Goal: Task Accomplishment & Management: Manage account settings

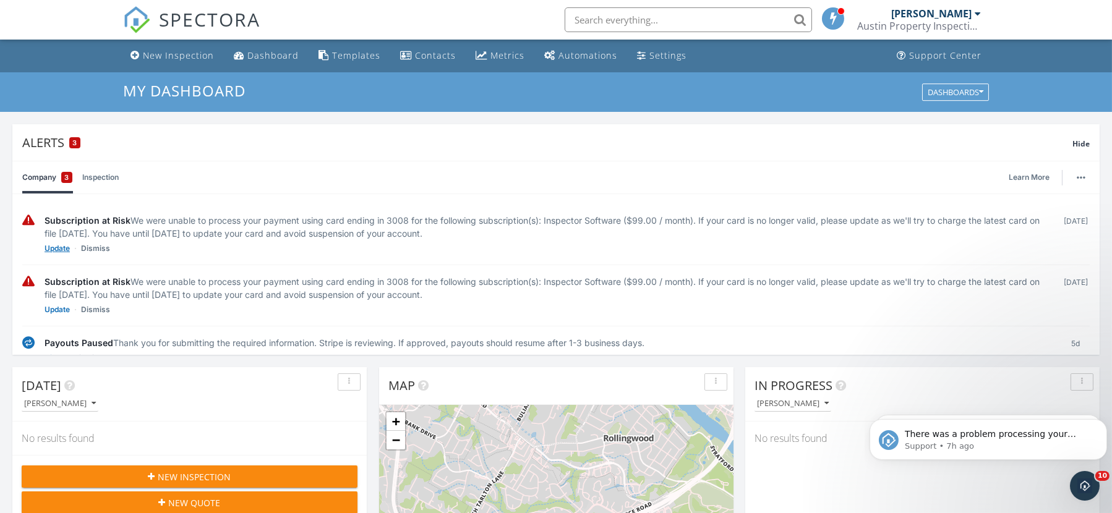
click at [50, 250] on link "Update" at bounding box center [57, 248] width 25 height 12
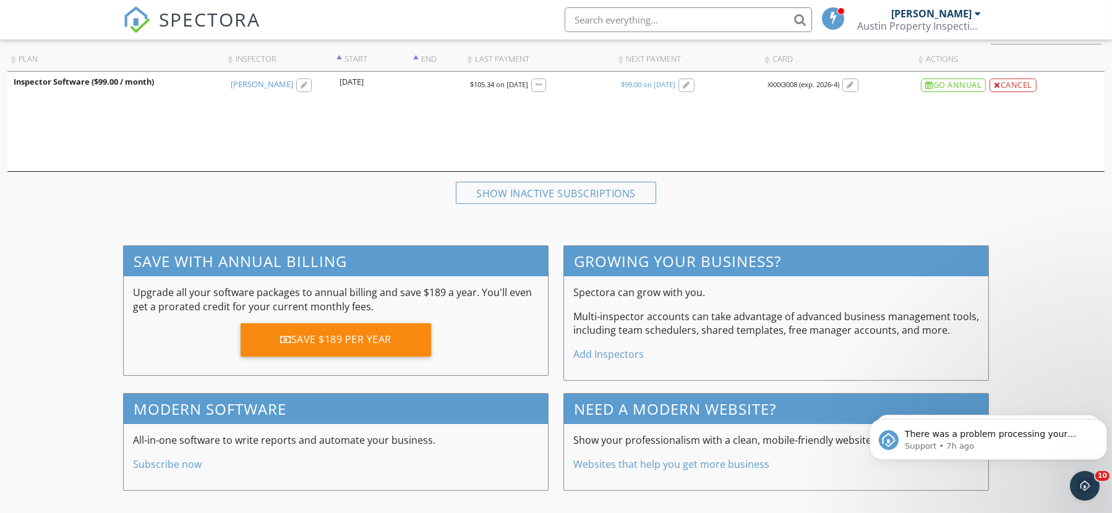
scroll to position [214, 0]
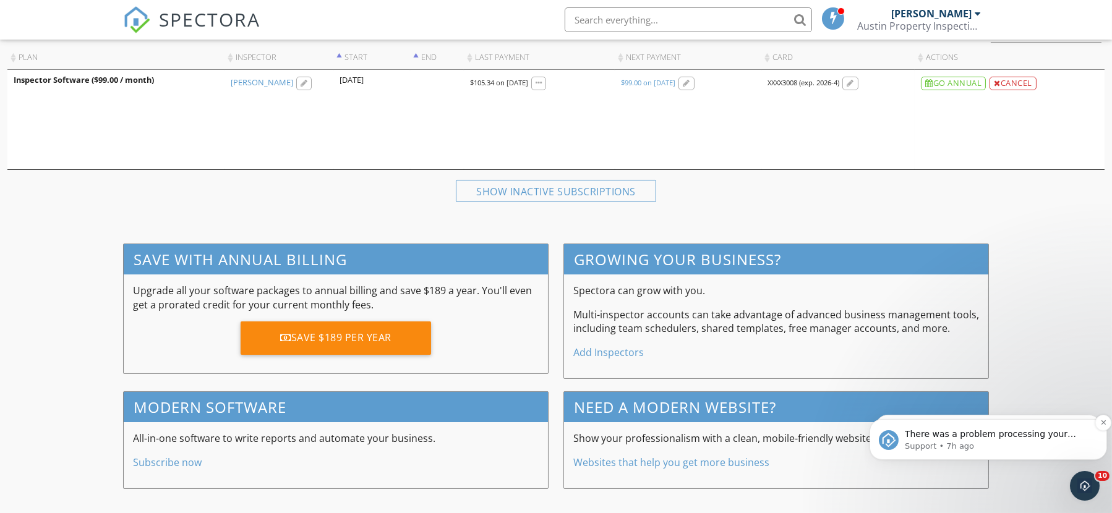
click at [1010, 434] on span "There was a problem processing your payment using card XXXX3008 (exp. 2026-4). …" at bounding box center [997, 477] width 187 height 96
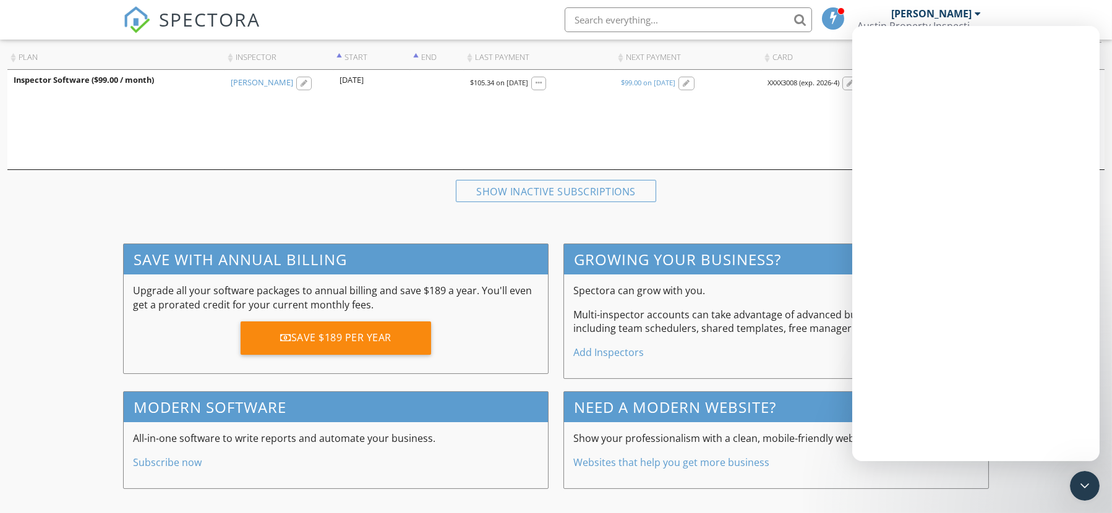
scroll to position [0, 0]
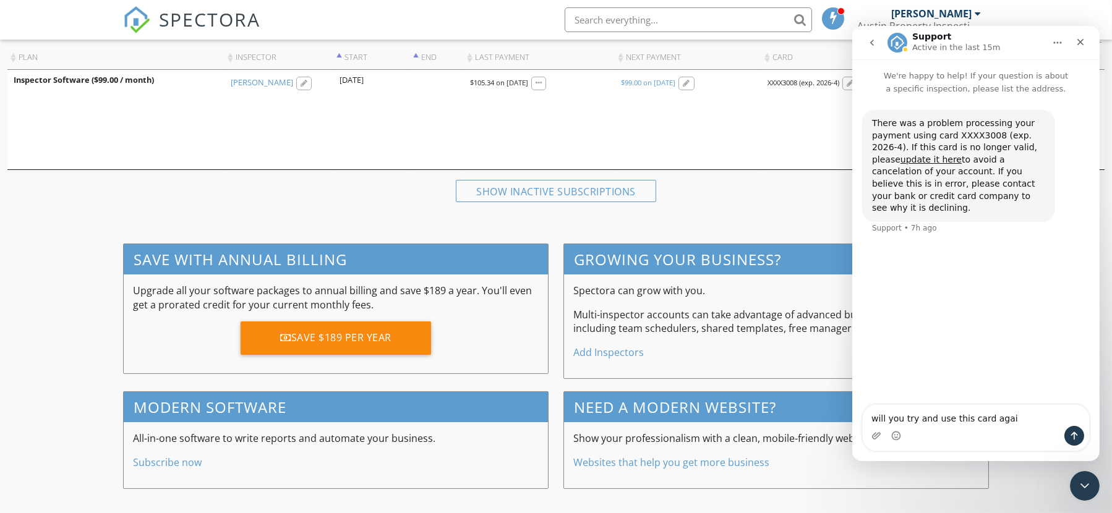
type textarea "will you try and use this card again"
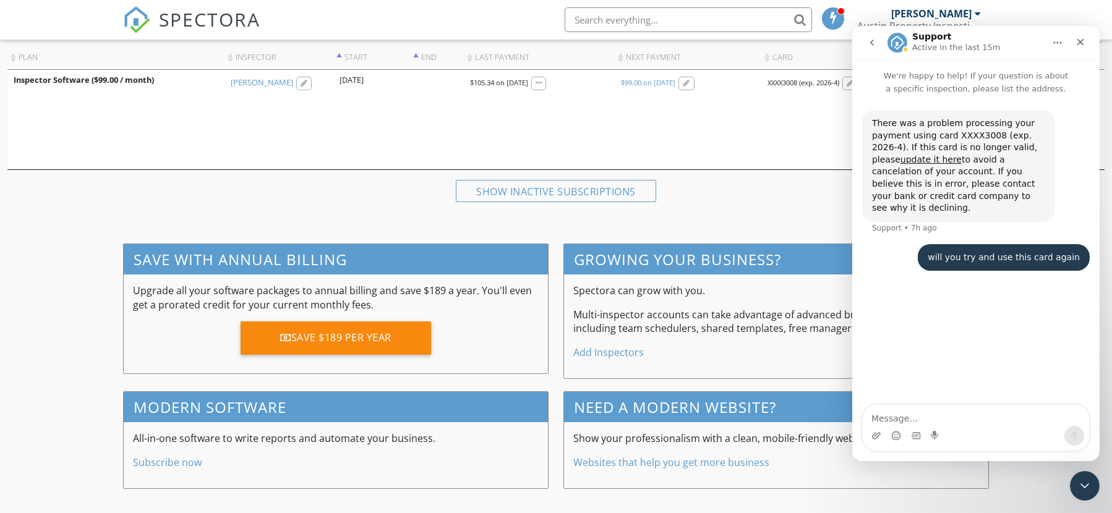
click at [742, 135] on td "2025/09/27 23:00 $99.00 on 09/27/2025" at bounding box center [688, 120] width 147 height 100
click at [1076, 43] on icon "Close" at bounding box center [1080, 42] width 10 height 10
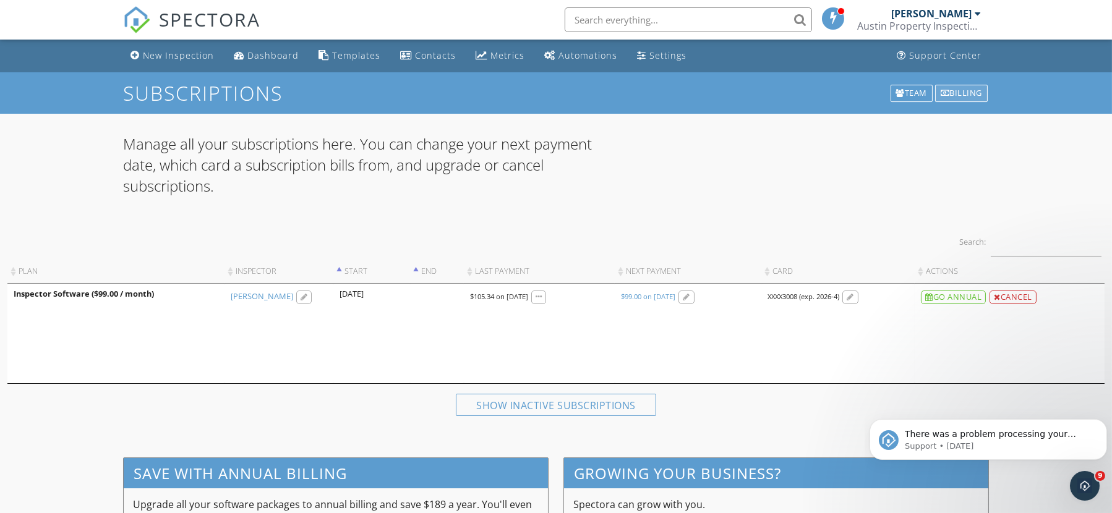
click at [969, 88] on div "Billing" at bounding box center [961, 93] width 53 height 17
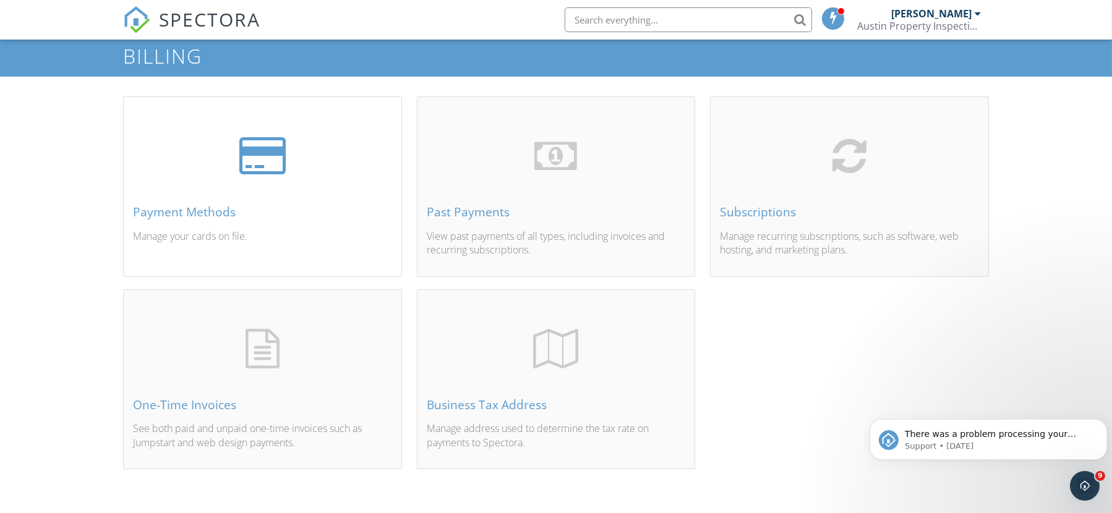
click at [182, 219] on div "Payment Methods" at bounding box center [262, 212] width 259 height 14
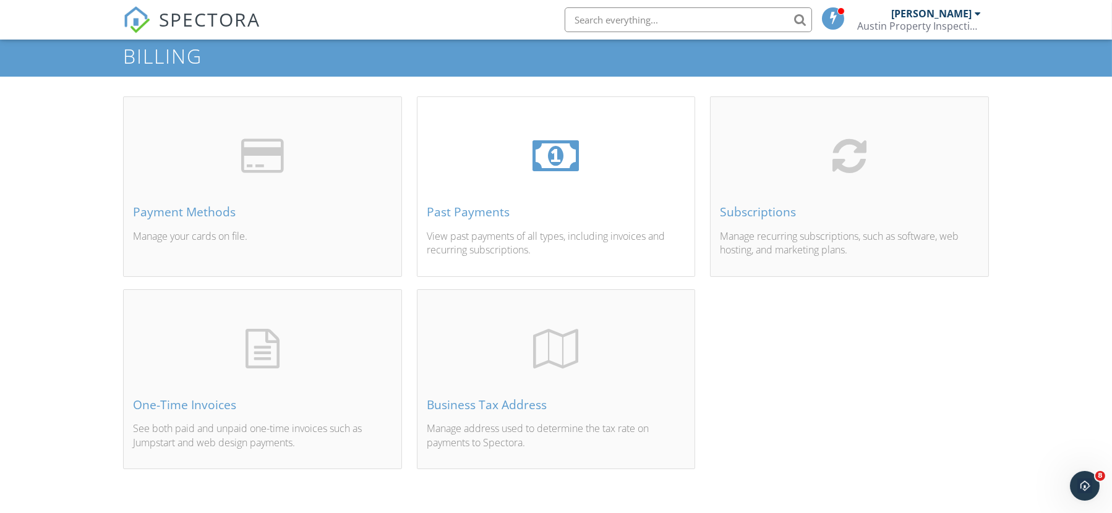
click at [454, 220] on div "Past Payments View past payments of all types, including invoices and recurring…" at bounding box center [556, 201] width 278 height 149
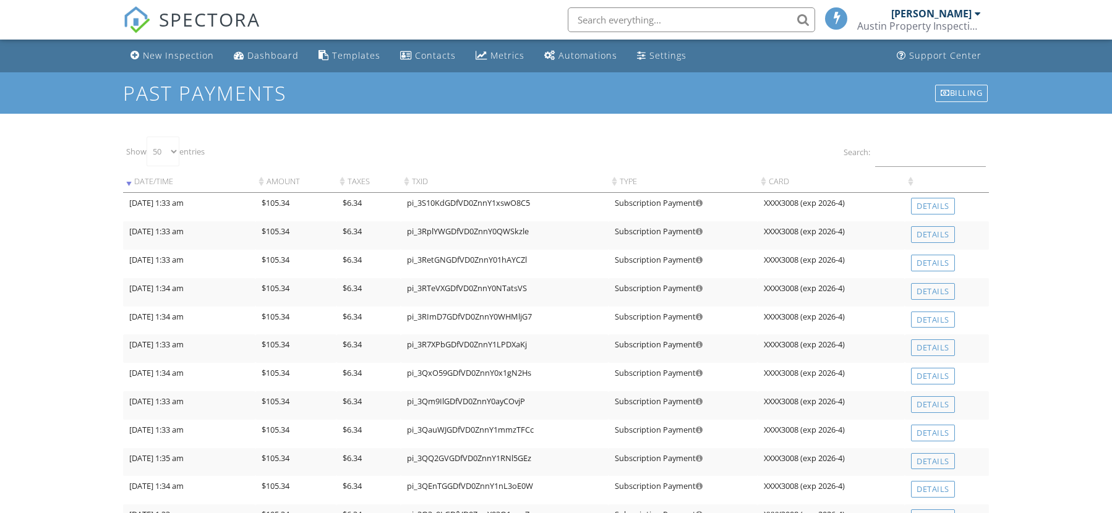
select select "50"
